Goal: Complete application form: Complete application form

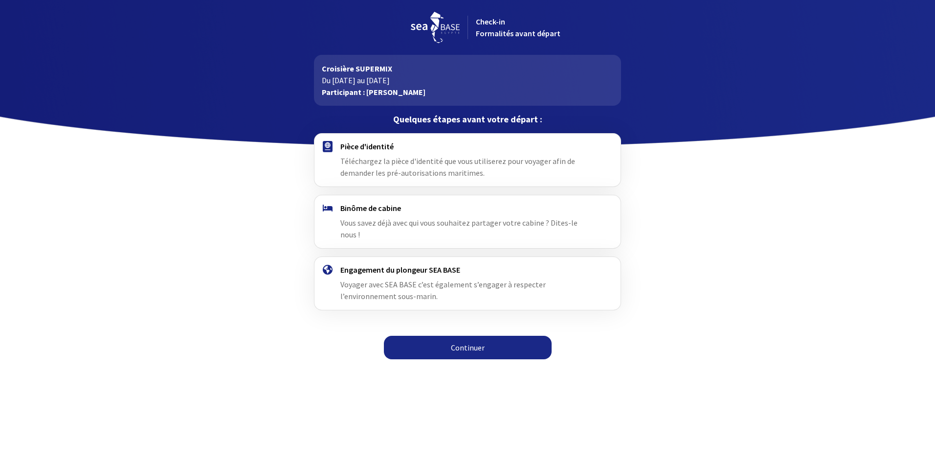
click at [396, 148] on h4 "Pièce d'identité" at bounding box center [467, 146] width 254 height 10
click at [472, 336] on link "Continuer" at bounding box center [468, 347] width 168 height 23
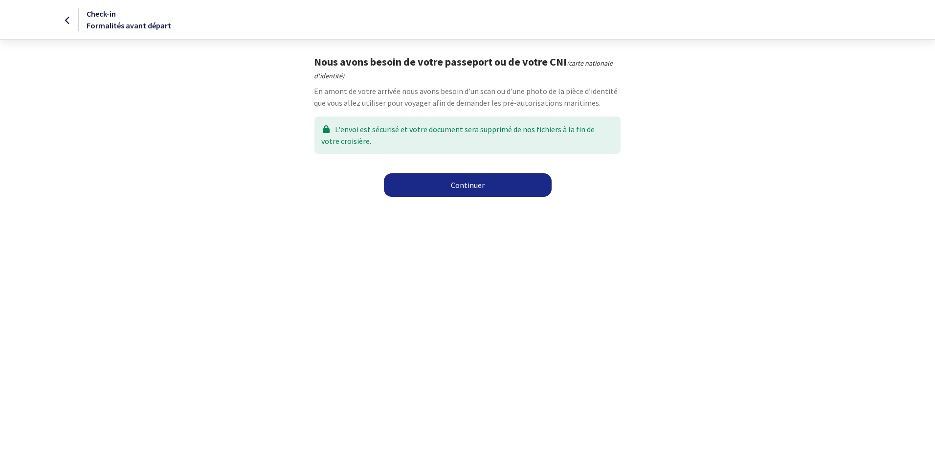
click at [455, 189] on link "Continuer" at bounding box center [468, 184] width 168 height 23
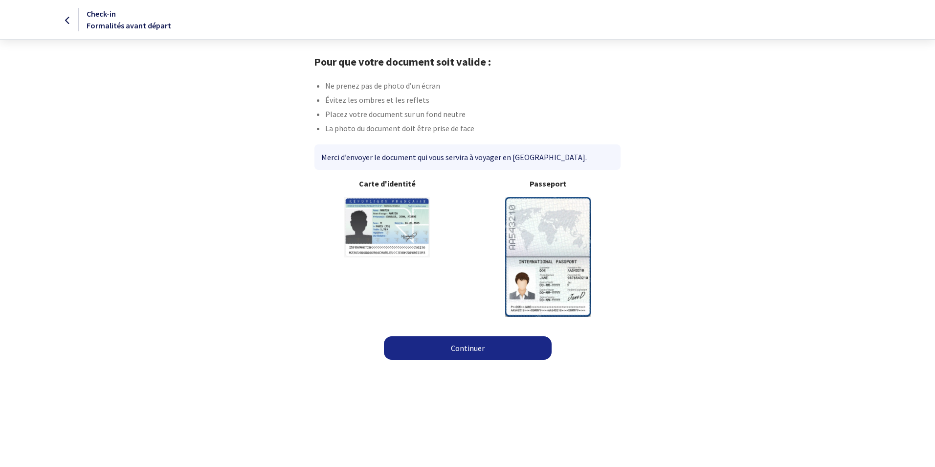
click at [552, 233] on img at bounding box center [548, 256] width 86 height 119
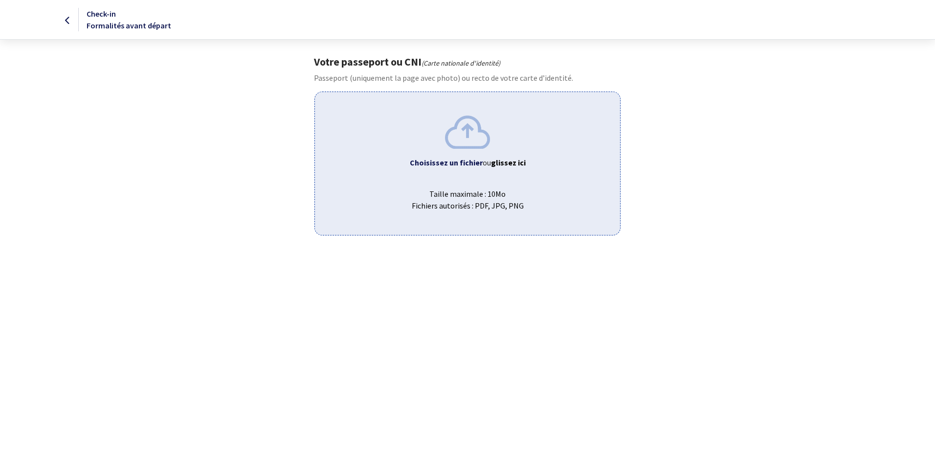
click at [485, 151] on div "Choisissez un fichier ou glissez ici Taille maximale : 10Mo Fichiers autorisés …" at bounding box center [468, 162] width 306 height 143
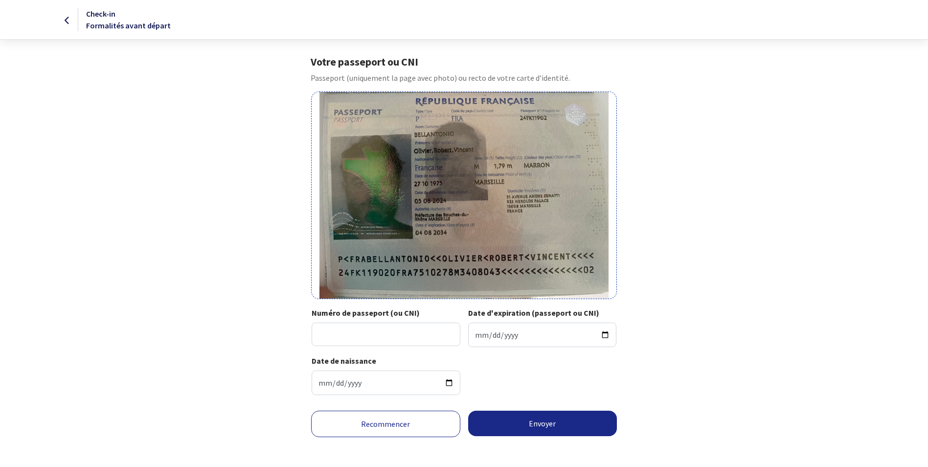
click at [494, 172] on img at bounding box center [463, 195] width 289 height 206
click at [525, 236] on img at bounding box center [463, 195] width 289 height 206
drag, startPoint x: 525, startPoint y: 236, endPoint x: 503, endPoint y: 190, distance: 51.2
click at [503, 190] on img at bounding box center [463, 195] width 289 height 206
click at [489, 196] on img at bounding box center [463, 195] width 289 height 206
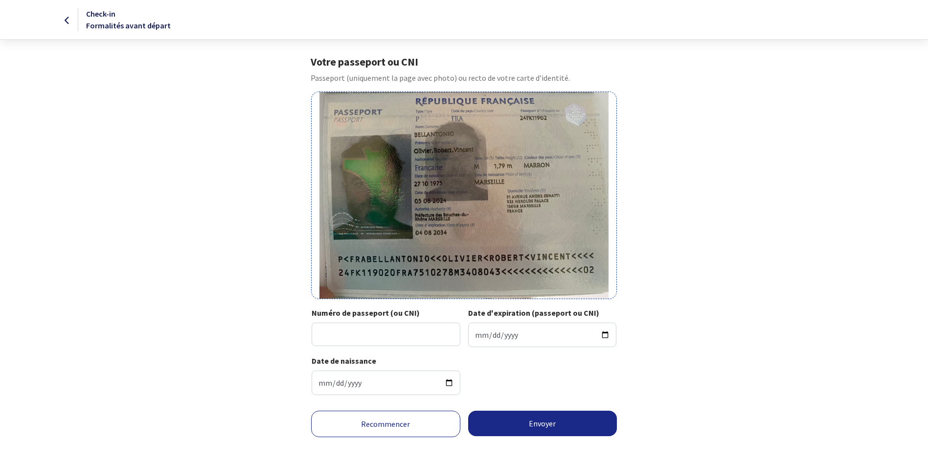
drag, startPoint x: 489, startPoint y: 196, endPoint x: 443, endPoint y: 288, distance: 102.4
click at [443, 288] on img at bounding box center [463, 195] width 289 height 206
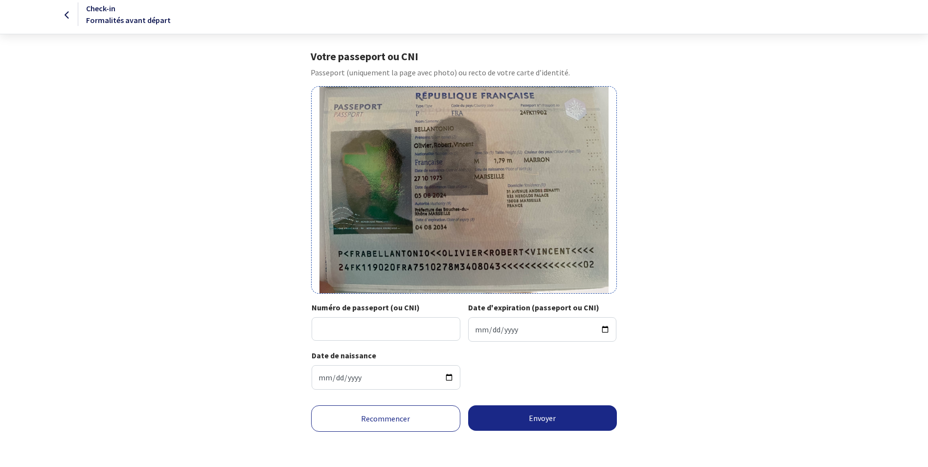
scroll to position [44, 0]
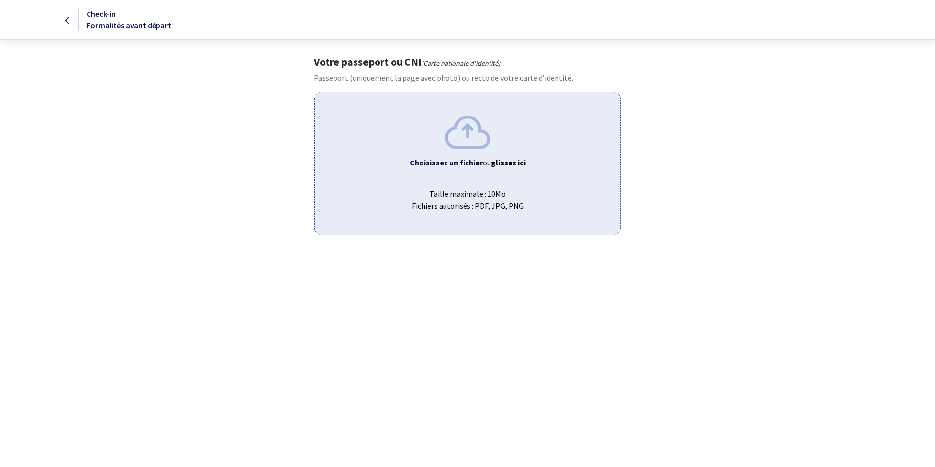
click at [475, 148] on img at bounding box center [467, 131] width 45 height 33
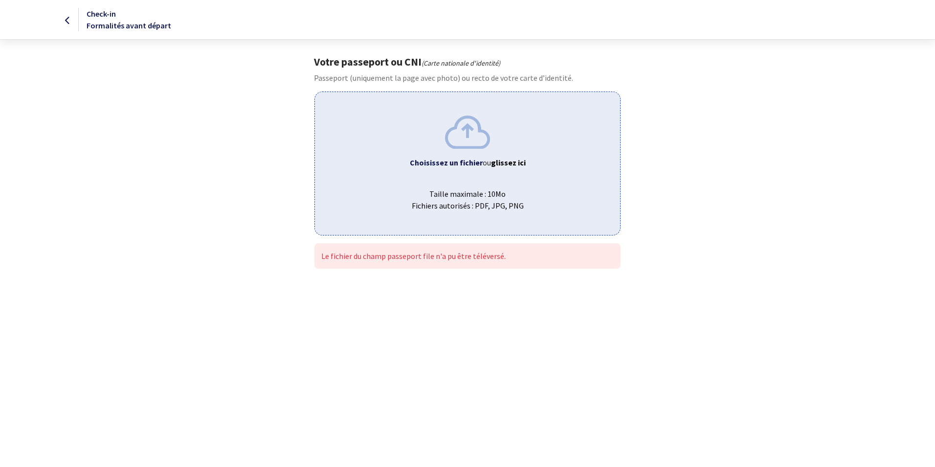
click at [475, 118] on img at bounding box center [467, 131] width 45 height 33
click at [70, 21] on icon at bounding box center [67, 21] width 5 height 0
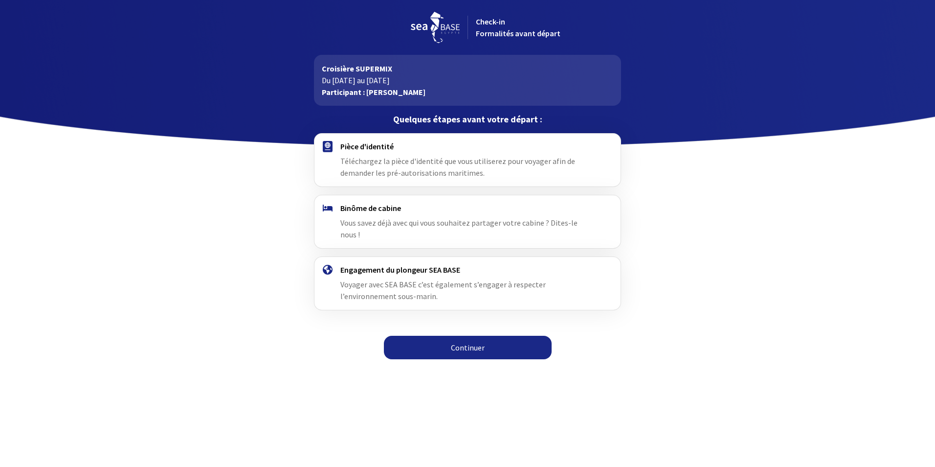
click at [443, 336] on link "Continuer" at bounding box center [468, 347] width 168 height 23
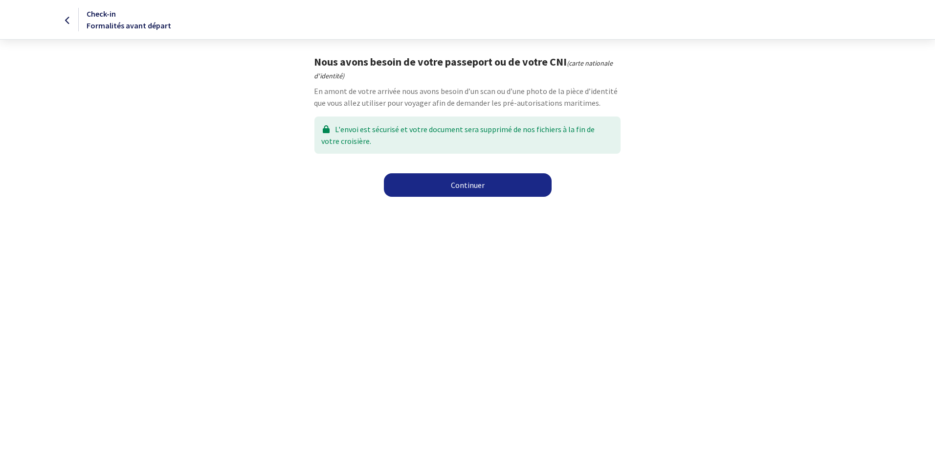
click at [440, 180] on link "Continuer" at bounding box center [468, 184] width 168 height 23
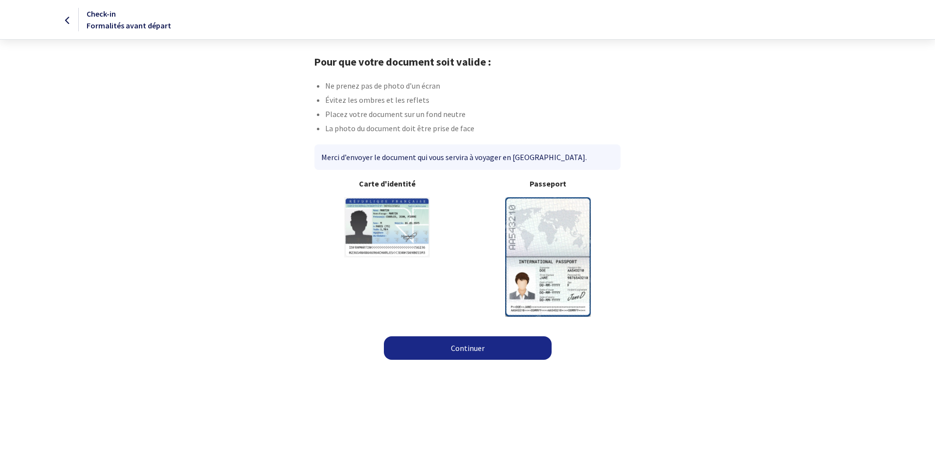
click at [586, 240] on img at bounding box center [548, 256] width 86 height 119
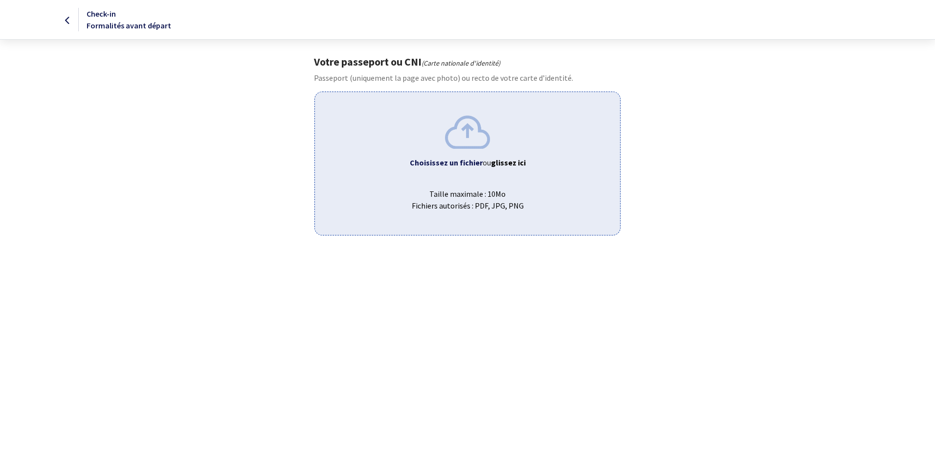
click at [474, 180] on span "Taille maximale : 10Mo Fichiers autorisés : PDF, JPG, PNG" at bounding box center [467, 195] width 289 height 31
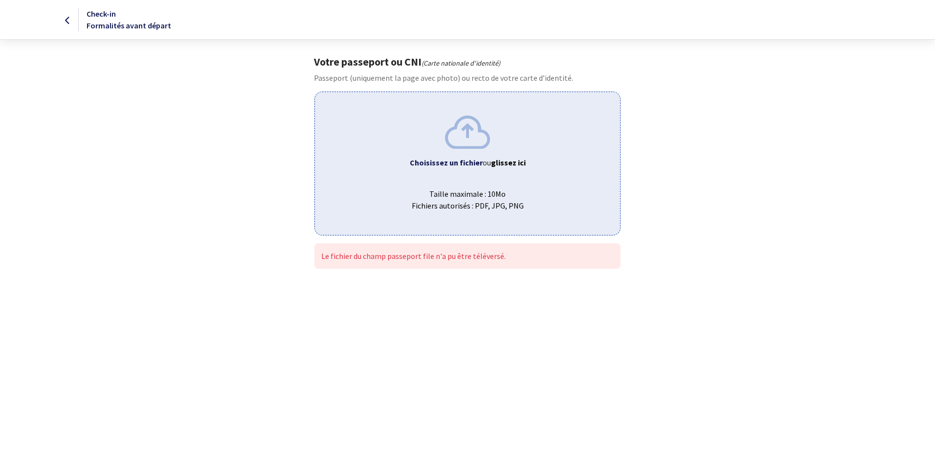
click at [469, 147] on img at bounding box center [467, 131] width 45 height 33
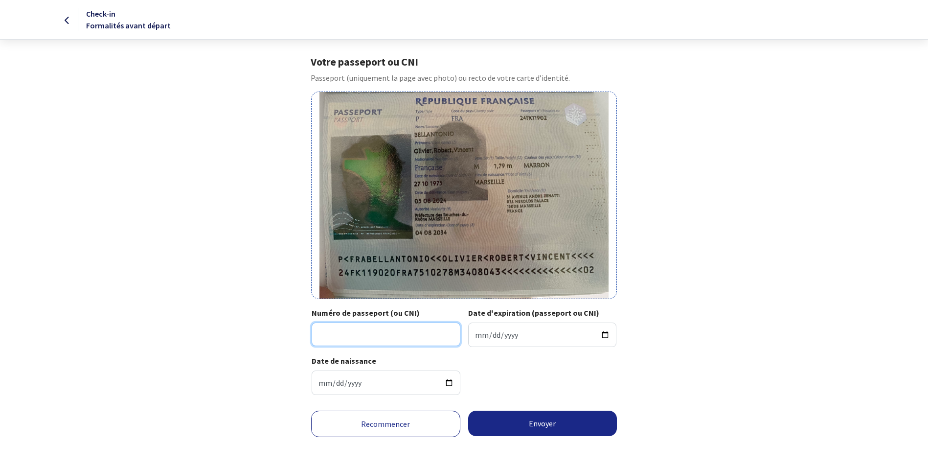
click at [340, 340] on input "Numéro de passeport (ou CNI)" at bounding box center [386, 333] width 149 height 23
type input "24FK11902"
click at [495, 332] on input "Date d'expiration (passeport ou CNI)" at bounding box center [542, 334] width 149 height 24
click at [535, 335] on input "Date d'expiration (passeport ou CNI)" at bounding box center [542, 334] width 149 height 24
click at [491, 327] on input "Date d'expiration (passeport ou CNI)" at bounding box center [542, 334] width 149 height 24
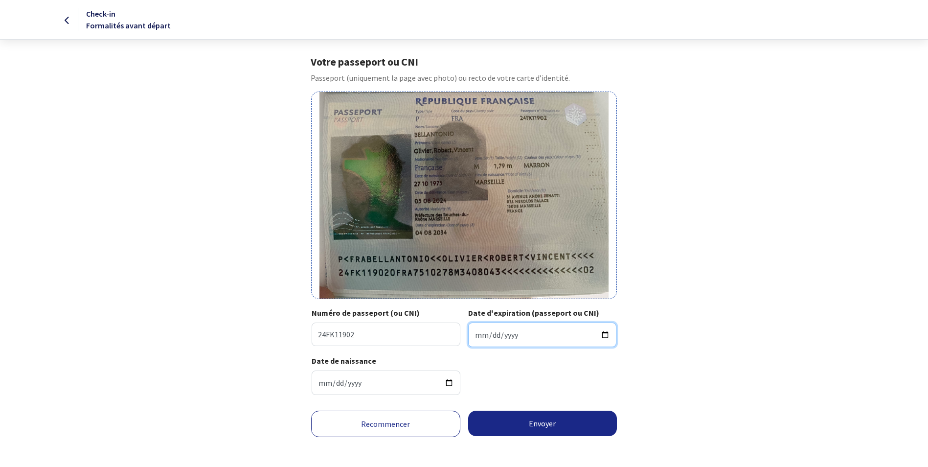
click at [474, 337] on input "Date d'expiration (passeport ou CNI)" at bounding box center [542, 334] width 149 height 24
drag, startPoint x: 483, startPoint y: 337, endPoint x: 477, endPoint y: 338, distance: 5.4
click at [482, 337] on input "Date d'expiration (passeport ou CNI)" at bounding box center [542, 334] width 149 height 24
click at [477, 338] on input "Date d'expiration (passeport ou CNI)" at bounding box center [542, 334] width 149 height 24
type input "2034-08-04"
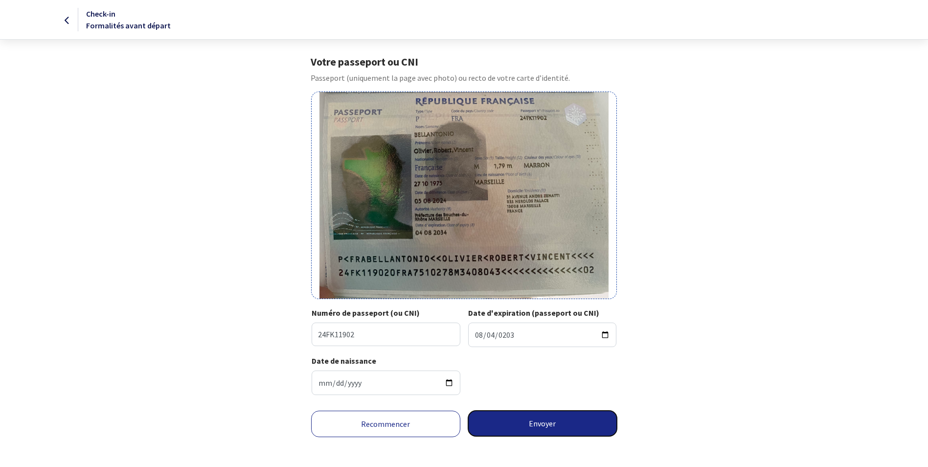
click at [521, 416] on button "Envoyer" at bounding box center [542, 422] width 149 height 25
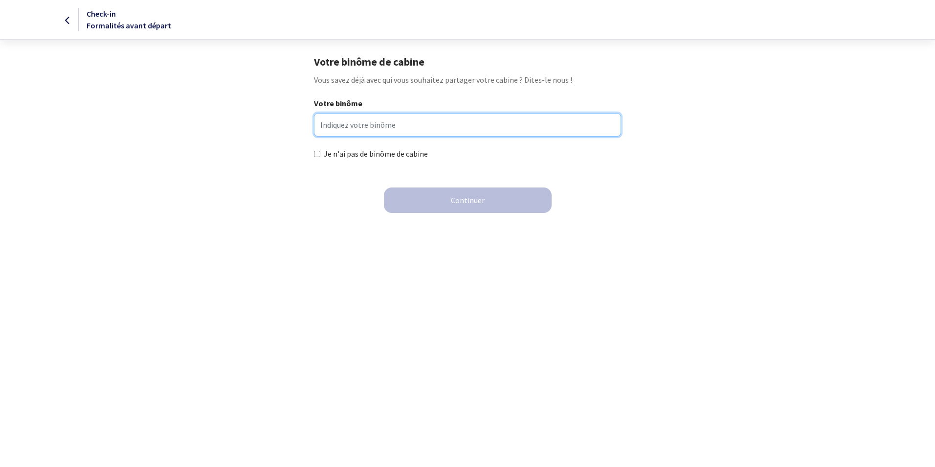
click at [490, 122] on input "Votre binôme" at bounding box center [467, 124] width 307 height 23
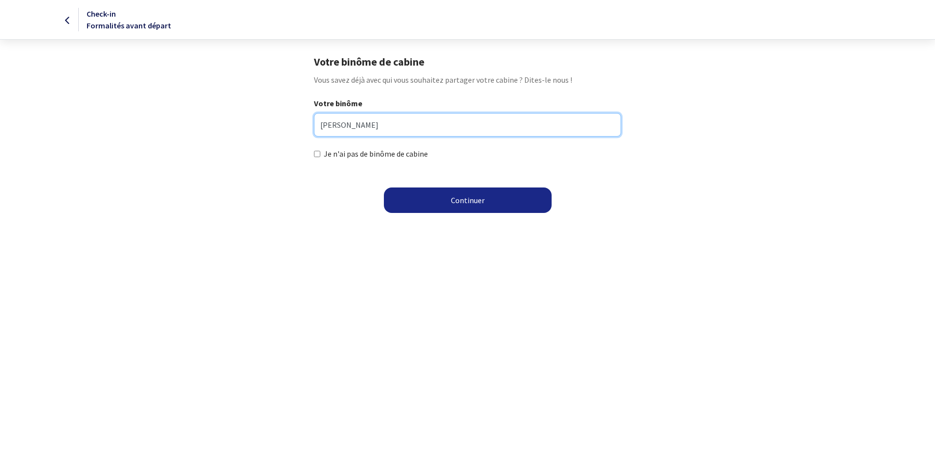
type input "[PERSON_NAME]"
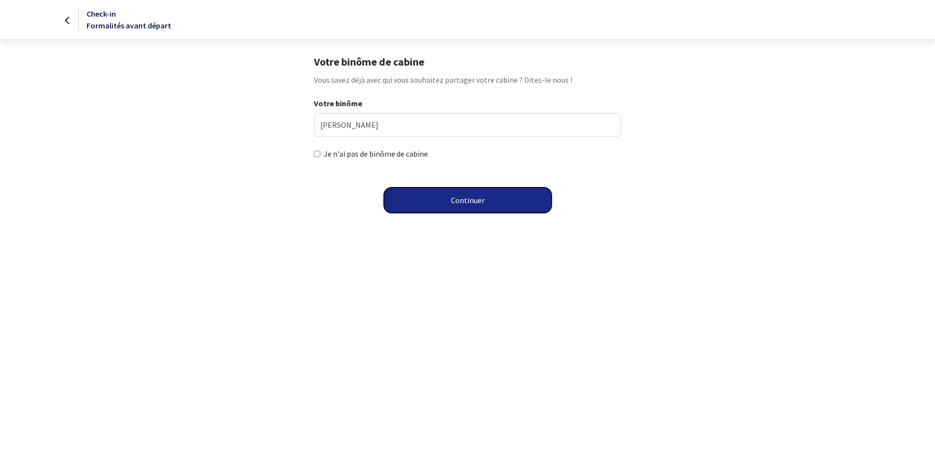
click at [449, 197] on button "Continuer" at bounding box center [468, 199] width 168 height 25
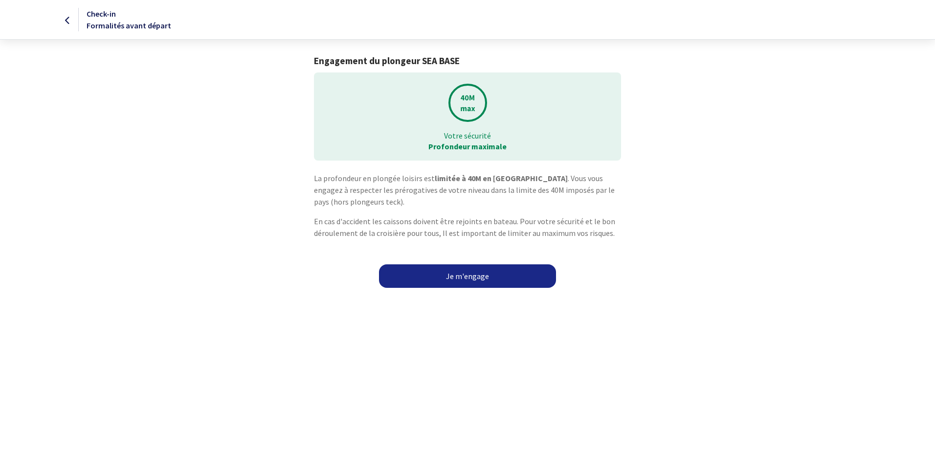
click at [458, 281] on link "Je m'engage" at bounding box center [467, 275] width 177 height 23
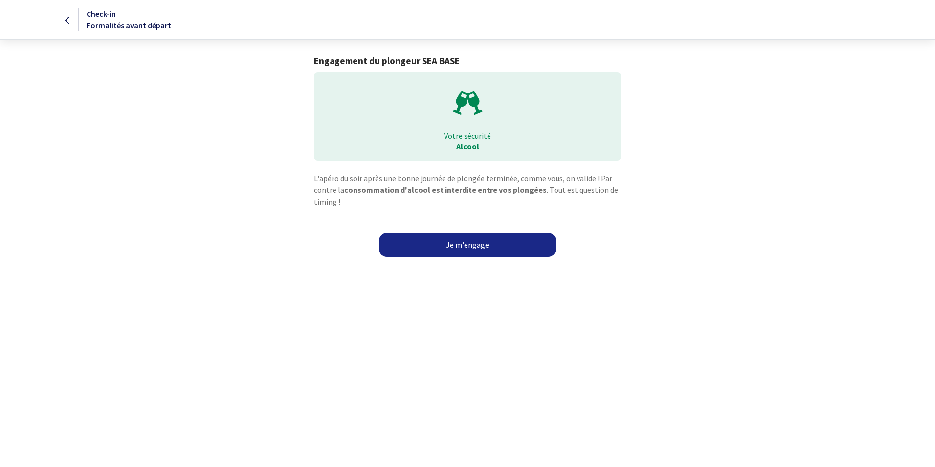
click at [461, 246] on link "Je m'engage" at bounding box center [467, 244] width 177 height 23
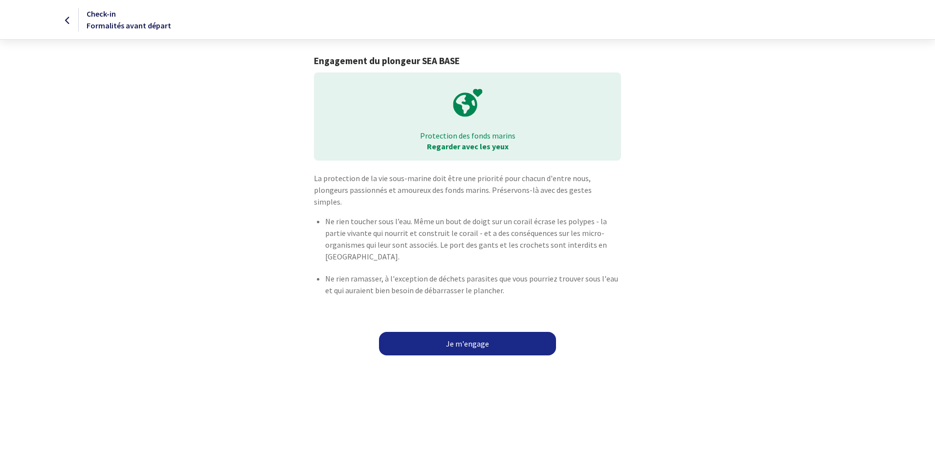
click at [466, 335] on link "Je m'engage" at bounding box center [467, 343] width 177 height 23
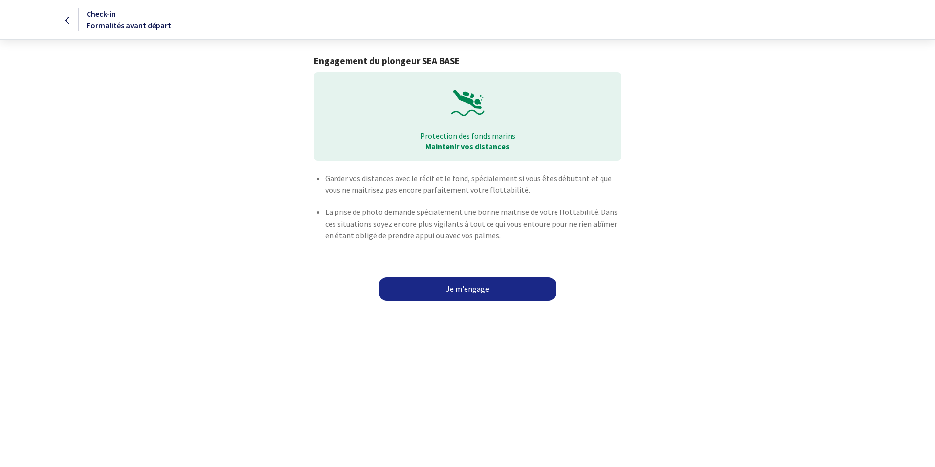
click at [485, 286] on link "Je m'engage" at bounding box center [467, 288] width 177 height 23
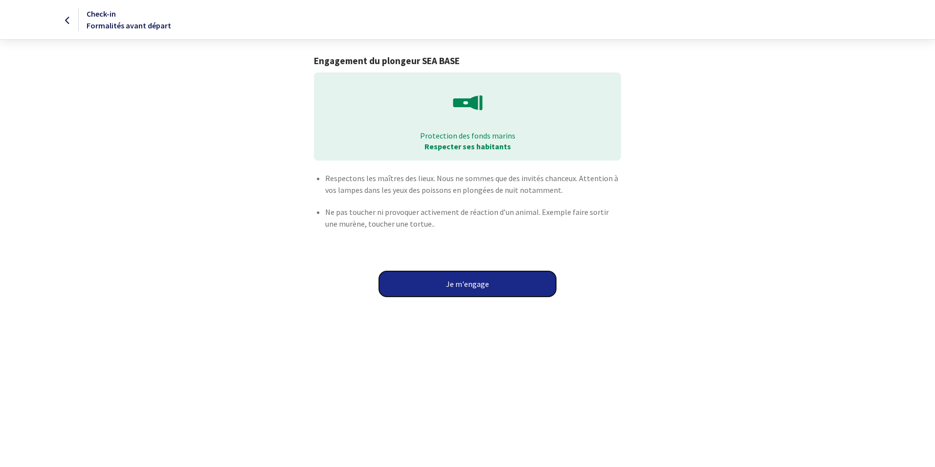
click at [482, 286] on button "Je m'engage" at bounding box center [467, 283] width 177 height 25
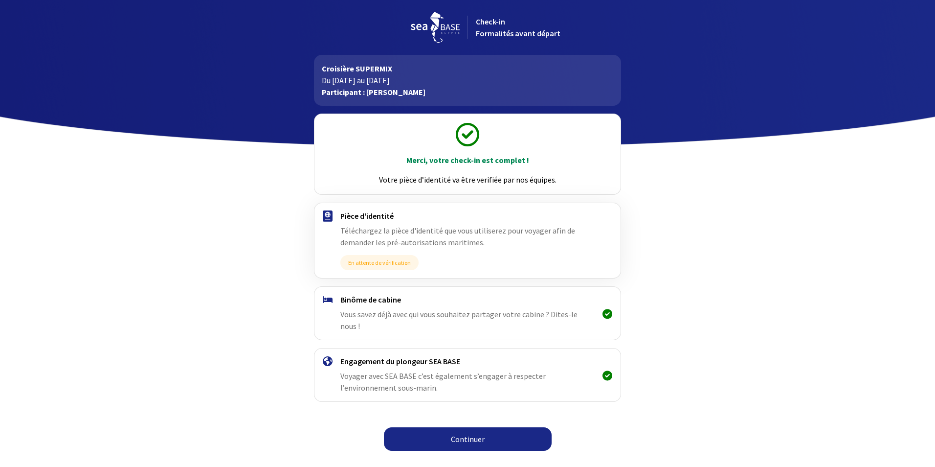
click at [479, 427] on link "Continuer" at bounding box center [468, 438] width 168 height 23
click at [491, 429] on link "Continuer" at bounding box center [468, 438] width 168 height 23
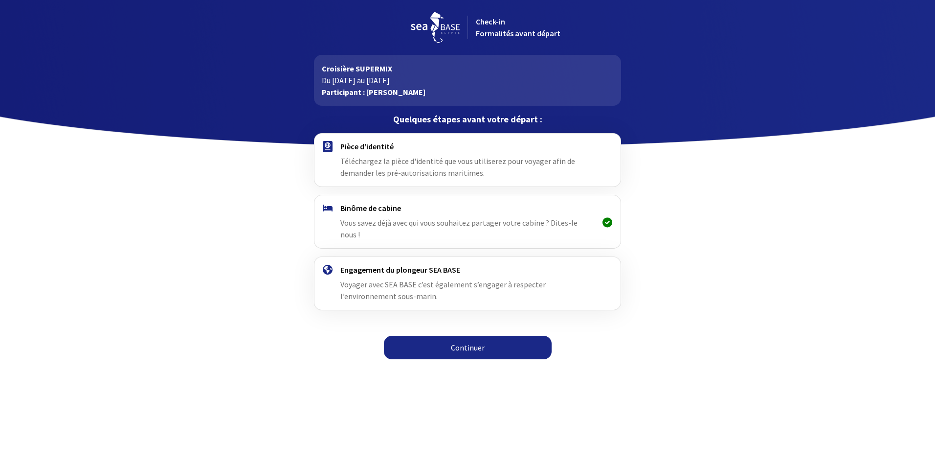
click at [443, 163] on span "Téléchargez la pièce d'identité que vous utiliserez pour voyager afin de demand…" at bounding box center [457, 167] width 235 height 22
click at [480, 336] on link "Continuer" at bounding box center [468, 347] width 168 height 23
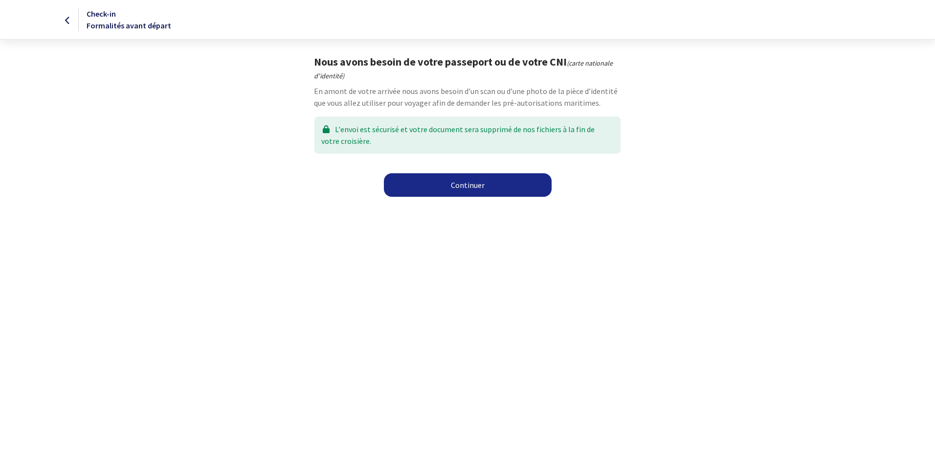
click at [491, 180] on link "Continuer" at bounding box center [468, 184] width 168 height 23
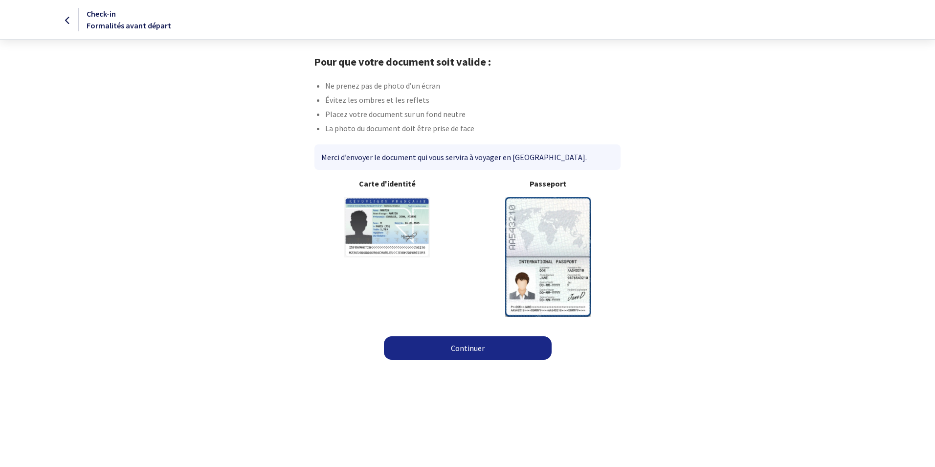
click at [554, 254] on img at bounding box center [548, 256] width 86 height 119
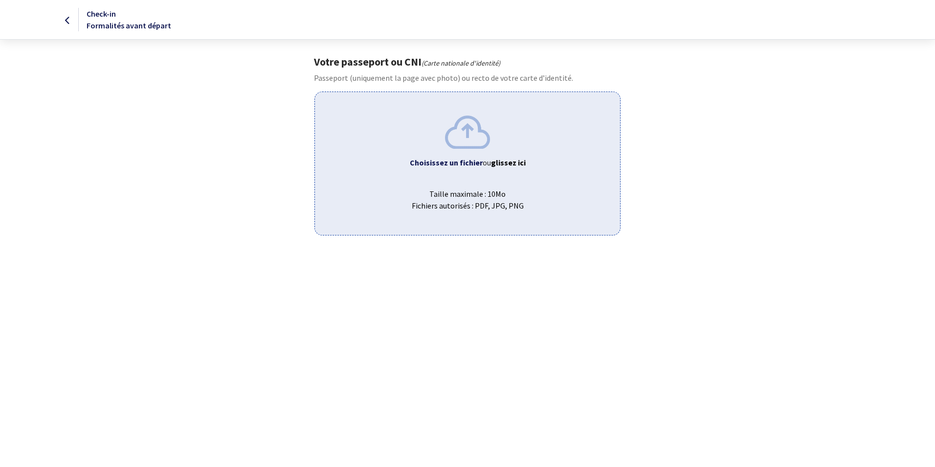
click at [462, 171] on div "Choisissez un fichier ou glissez ici Taille maximale : 10Mo Fichiers autorisés …" at bounding box center [468, 162] width 306 height 143
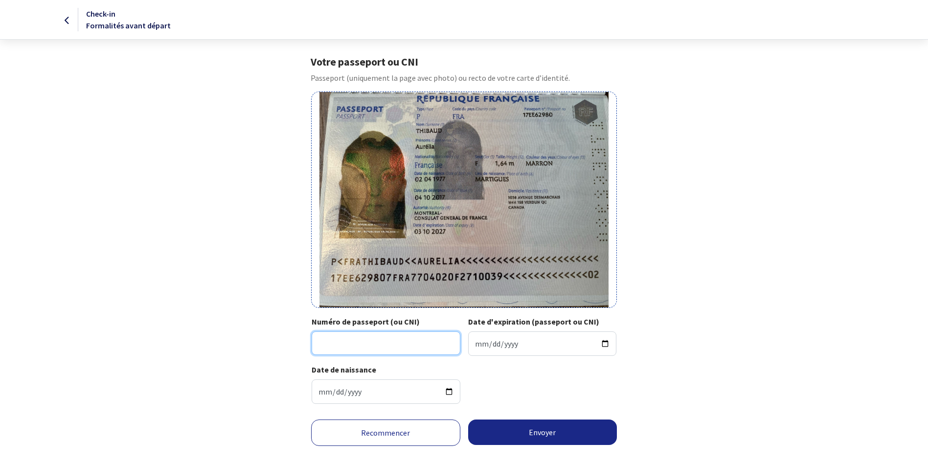
click at [371, 345] on input "Numéro de passeport (ou CNI)" at bounding box center [386, 342] width 149 height 23
type input "17EE62980"
type input "2027-10-03"
click at [583, 430] on button "Envoyer" at bounding box center [542, 431] width 149 height 25
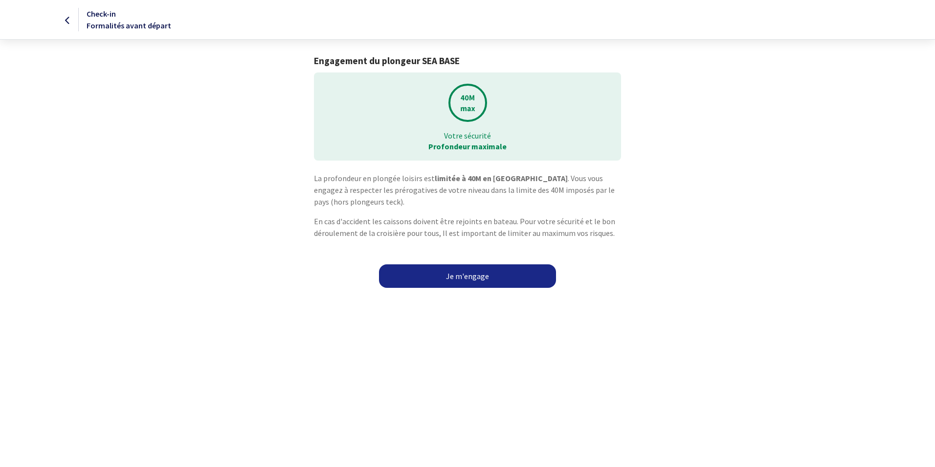
click at [465, 271] on link "Je m'engage" at bounding box center [467, 275] width 177 height 23
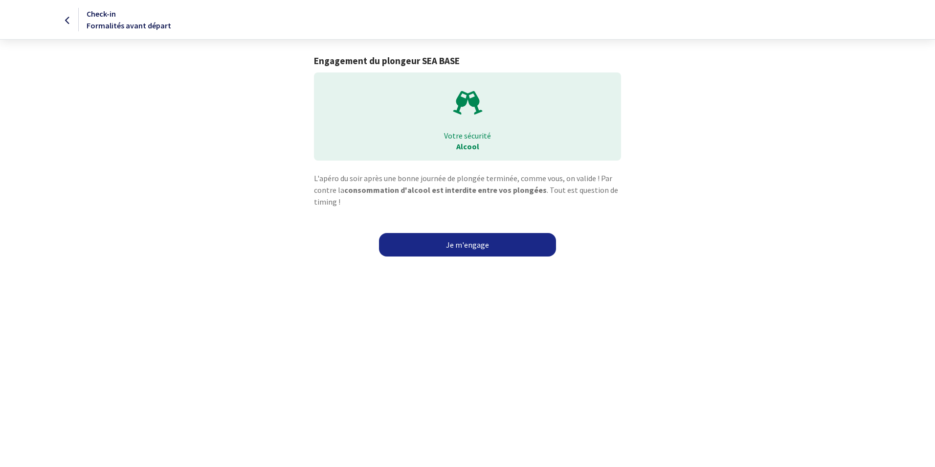
click at [491, 248] on link "Je m'engage" at bounding box center [467, 244] width 177 height 23
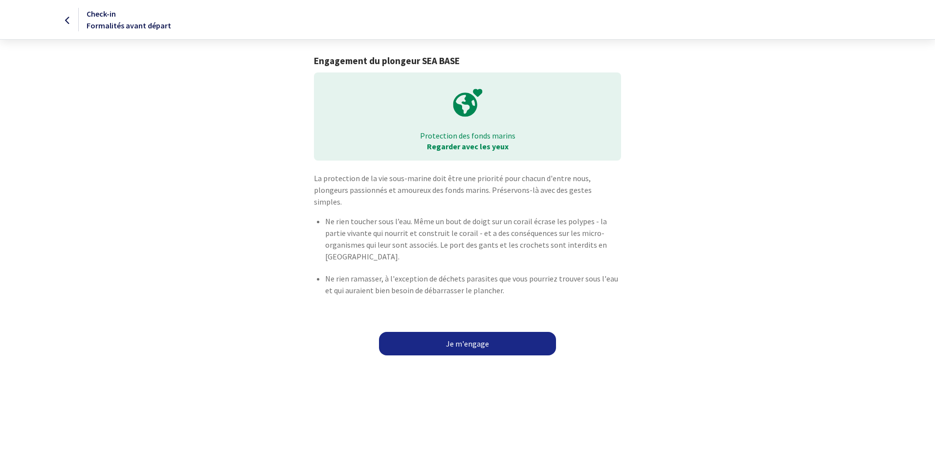
click at [488, 332] on link "Je m'engage" at bounding box center [467, 343] width 177 height 23
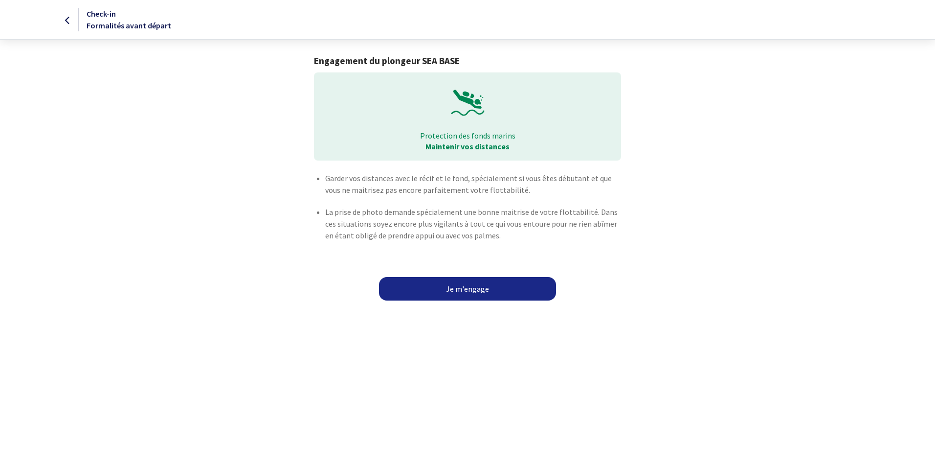
click at [489, 286] on link "Je m'engage" at bounding box center [467, 288] width 177 height 23
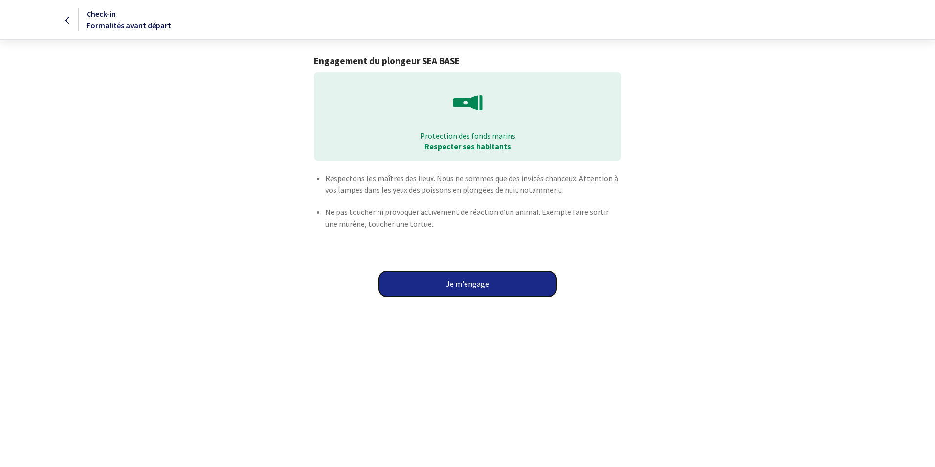
click at [490, 284] on button "Je m'engage" at bounding box center [467, 283] width 177 height 25
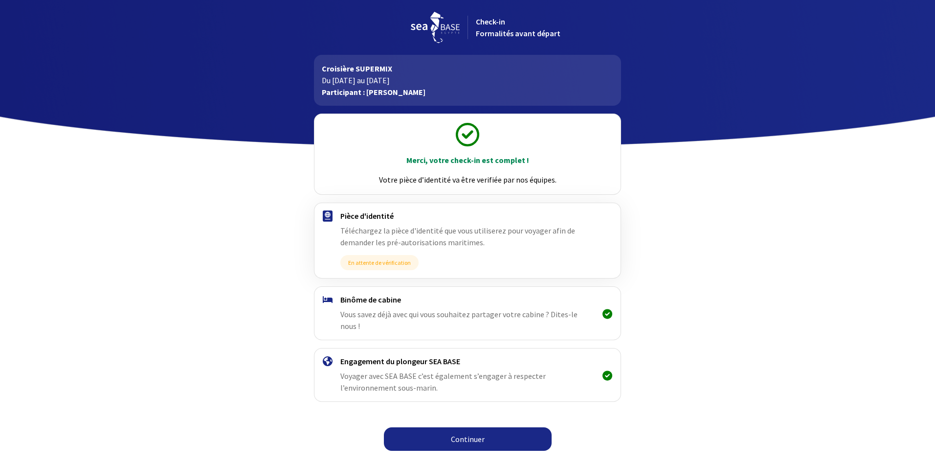
click at [474, 427] on link "Continuer" at bounding box center [468, 438] width 168 height 23
click at [488, 427] on link "Continuer" at bounding box center [468, 438] width 168 height 23
